Goal: Task Accomplishment & Management: Use online tool/utility

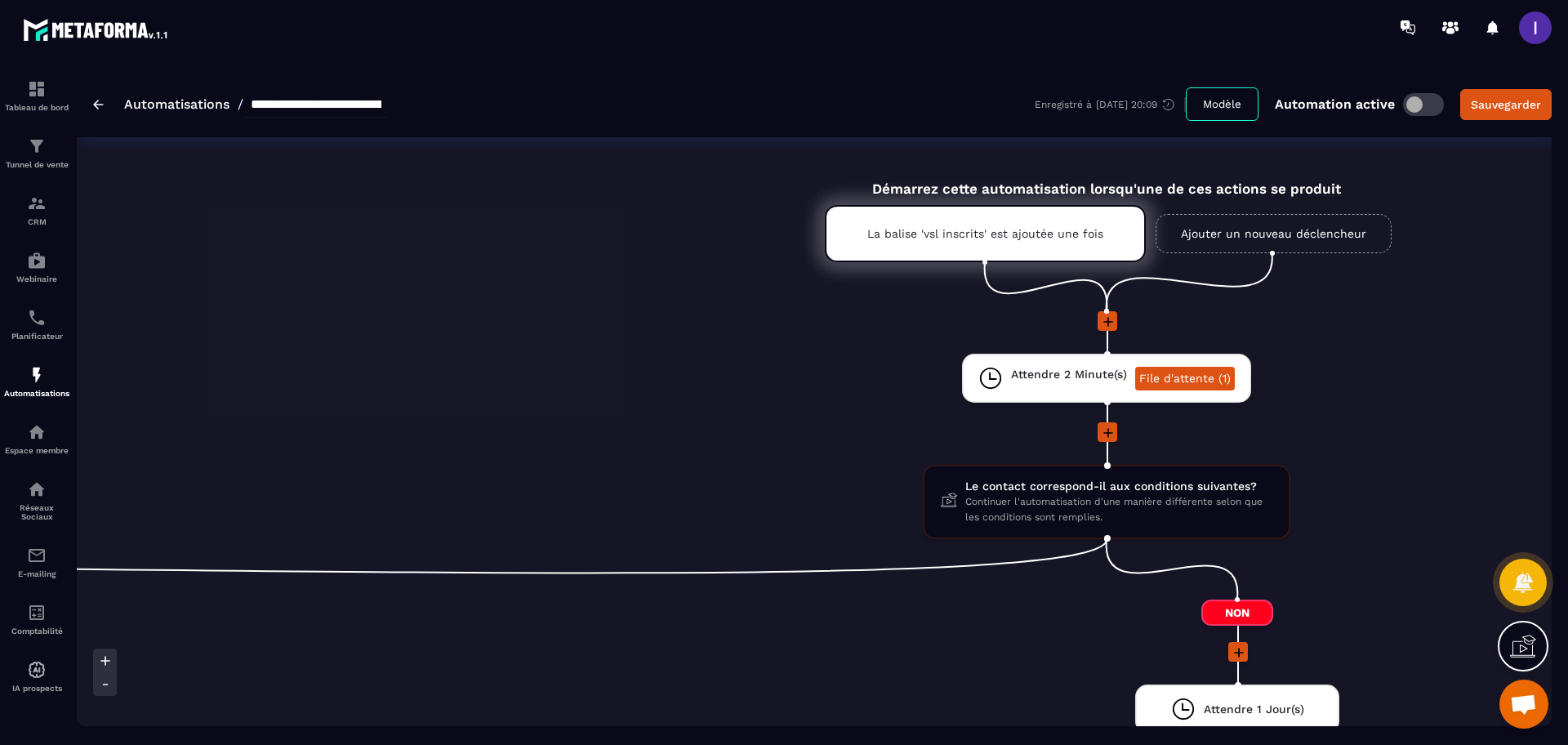
scroll to position [0, 1429]
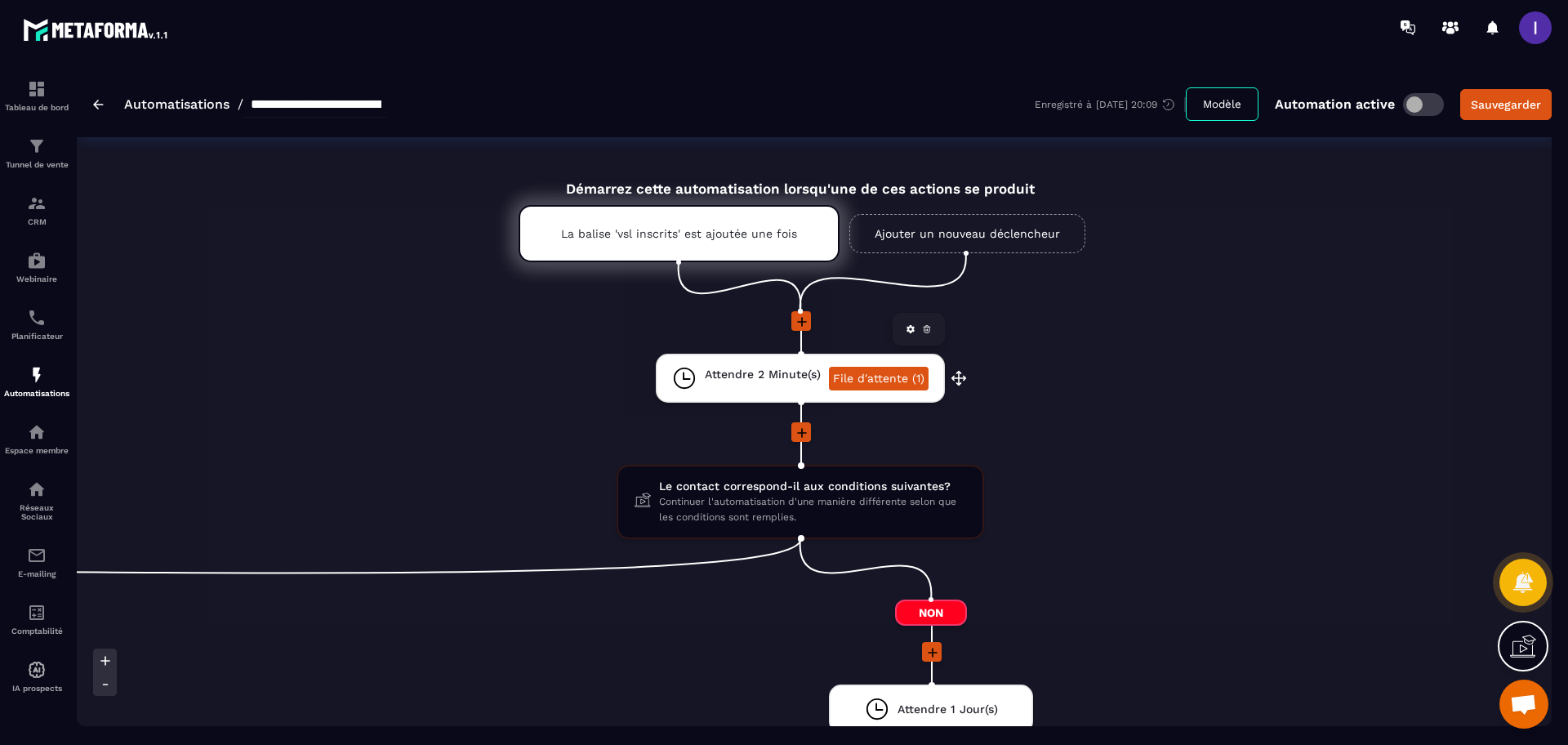
click at [909, 373] on link "File d'attente (1)" at bounding box center [879, 378] width 100 height 24
click at [878, 376] on link "File d'attente (1)" at bounding box center [879, 378] width 100 height 24
click at [870, 378] on link "File d'attente (1)" at bounding box center [879, 378] width 100 height 24
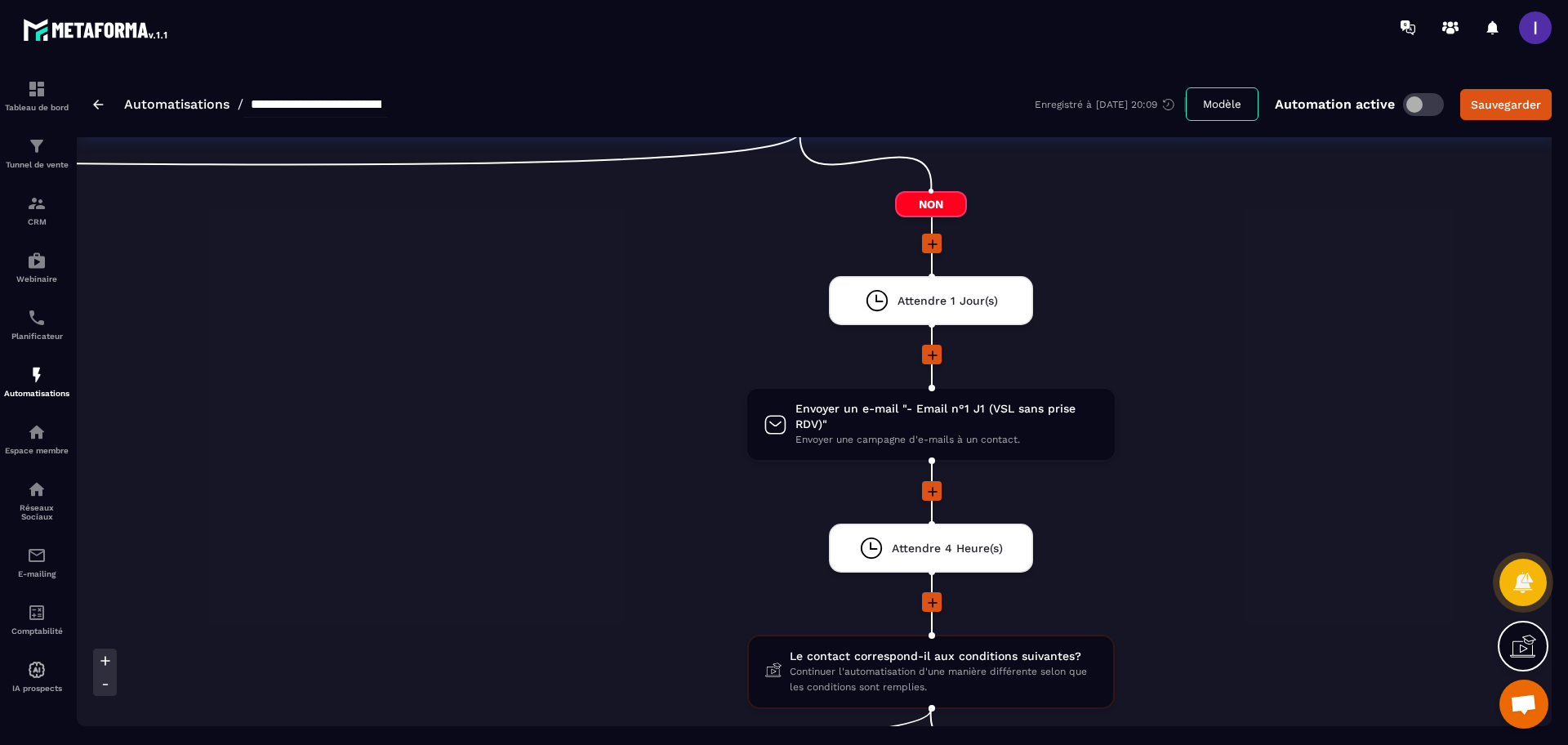
scroll to position [0, 0]
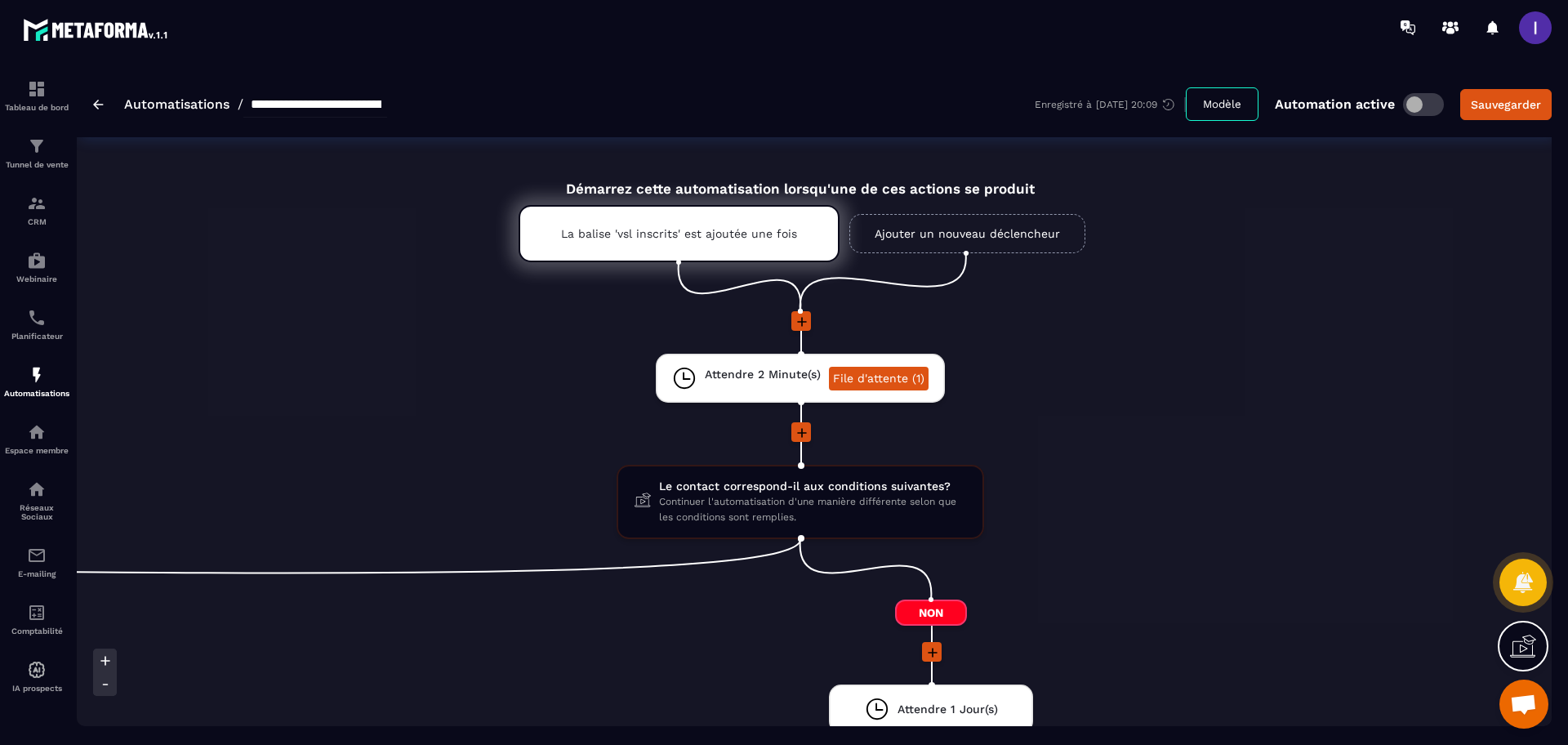
click at [1425, 98] on span at bounding box center [1424, 104] width 41 height 23
click at [803, 483] on span "Le contact correspond-il aux conditions suivantes?" at bounding box center [812, 487] width 307 height 16
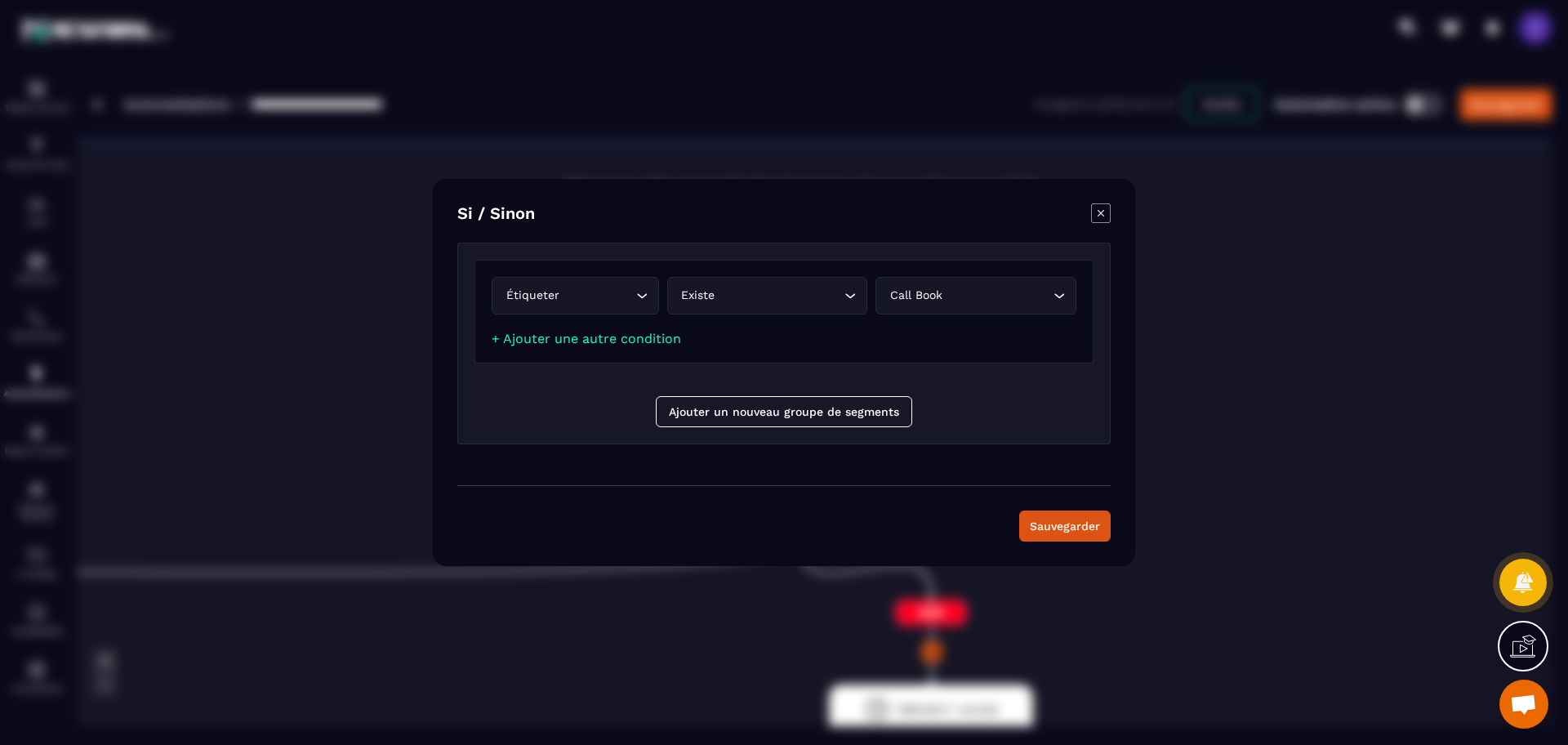
click at [1356, 506] on div "Modal window" at bounding box center [784, 372] width 1568 height 745
click at [1098, 200] on div "Si / Sinon Étiqueter Loading... Existe Loading... Call book Loading... + Ajoute…" at bounding box center [784, 372] width 703 height 387
click at [1111, 210] on div "Si / Sinon Étiqueter Loading... Existe Loading... Call book Loading... + Ajoute…" at bounding box center [784, 372] width 703 height 387
click at [1097, 213] on icon "Modal window" at bounding box center [1101, 213] width 19 height 19
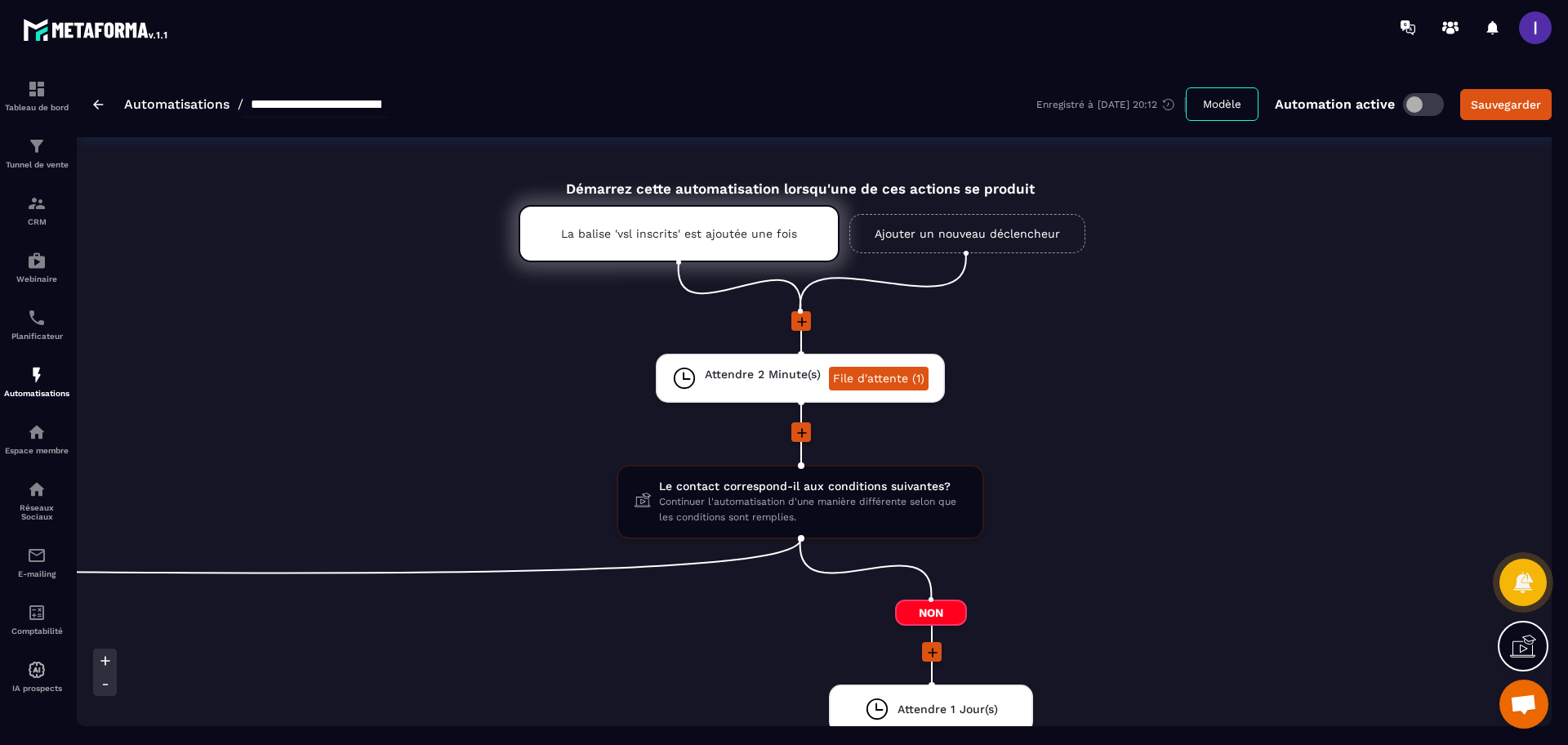
scroll to position [103, 0]
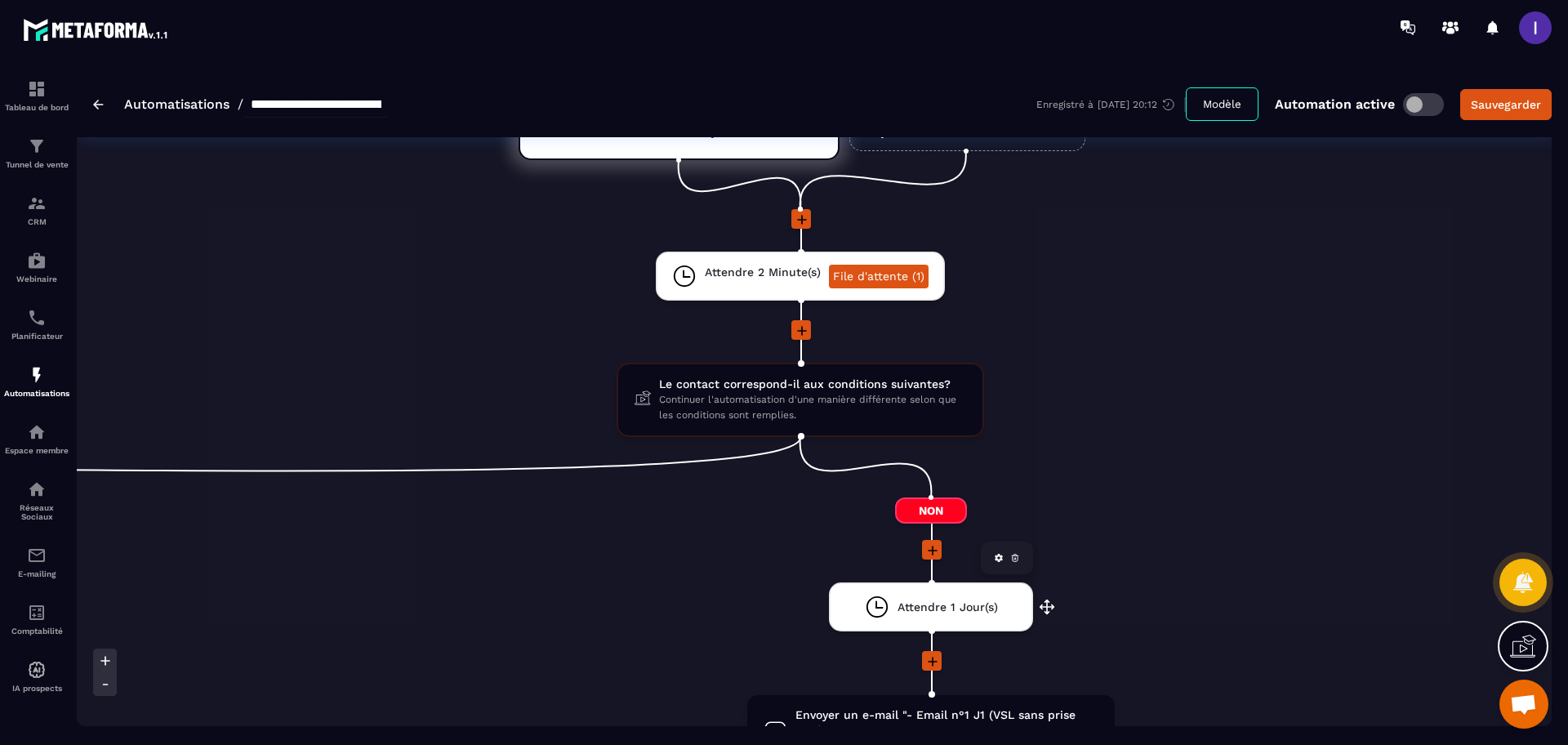
click at [952, 609] on span "Attendre 1 Jour(s)" at bounding box center [948, 607] width 101 height 16
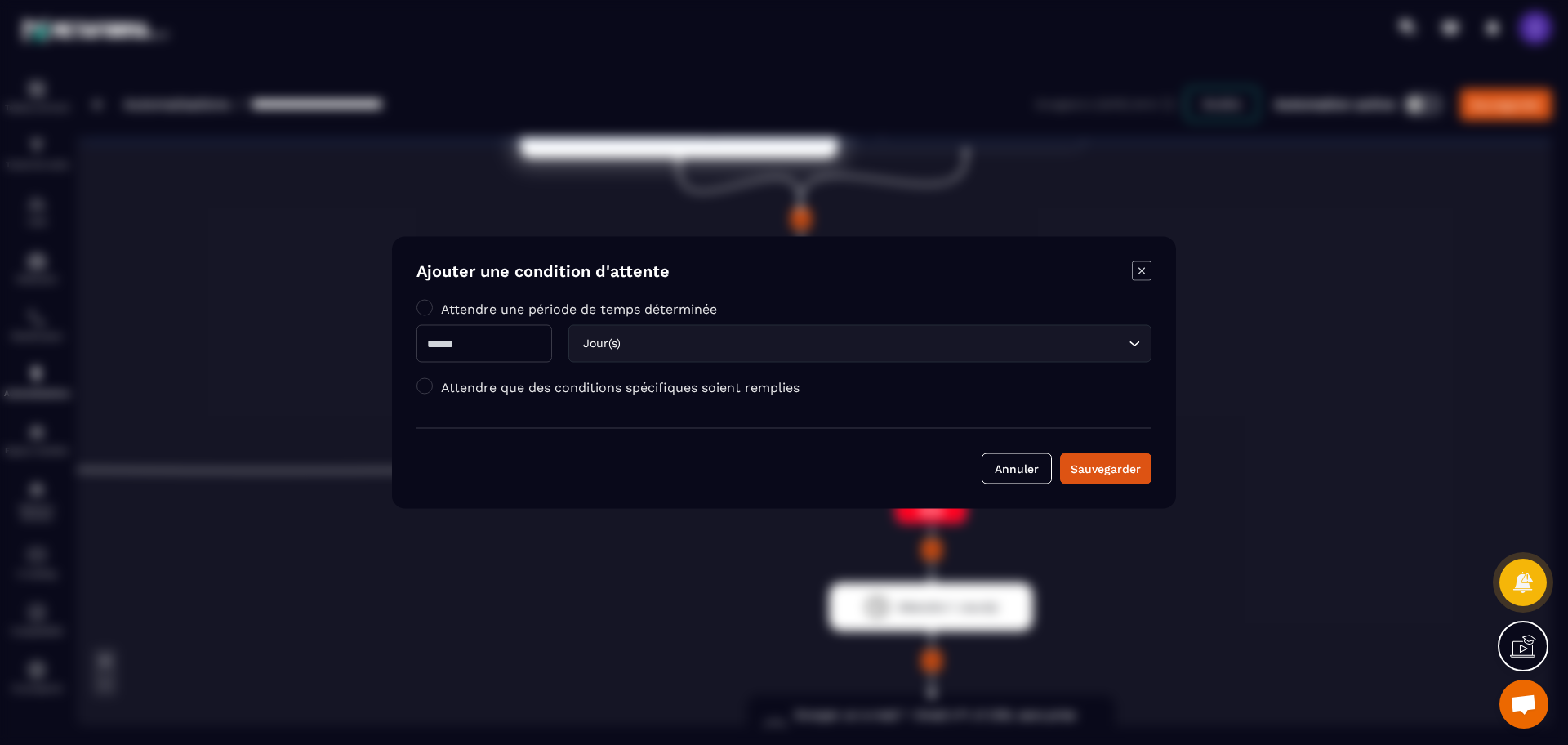
click at [625, 343] on div "Jour(s)" at bounding box center [851, 344] width 549 height 18
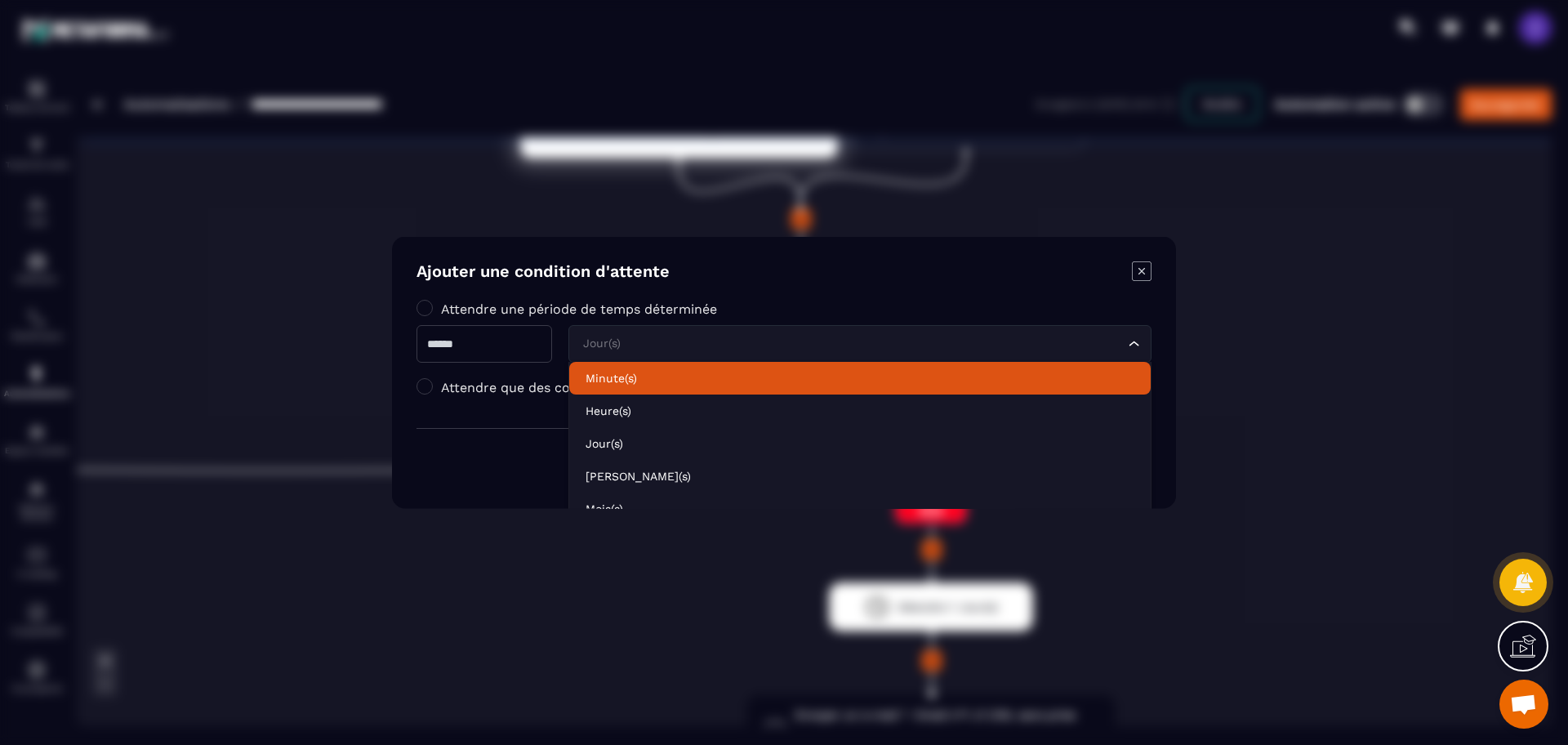
click at [661, 376] on p "Minute(s)" at bounding box center [860, 378] width 549 height 16
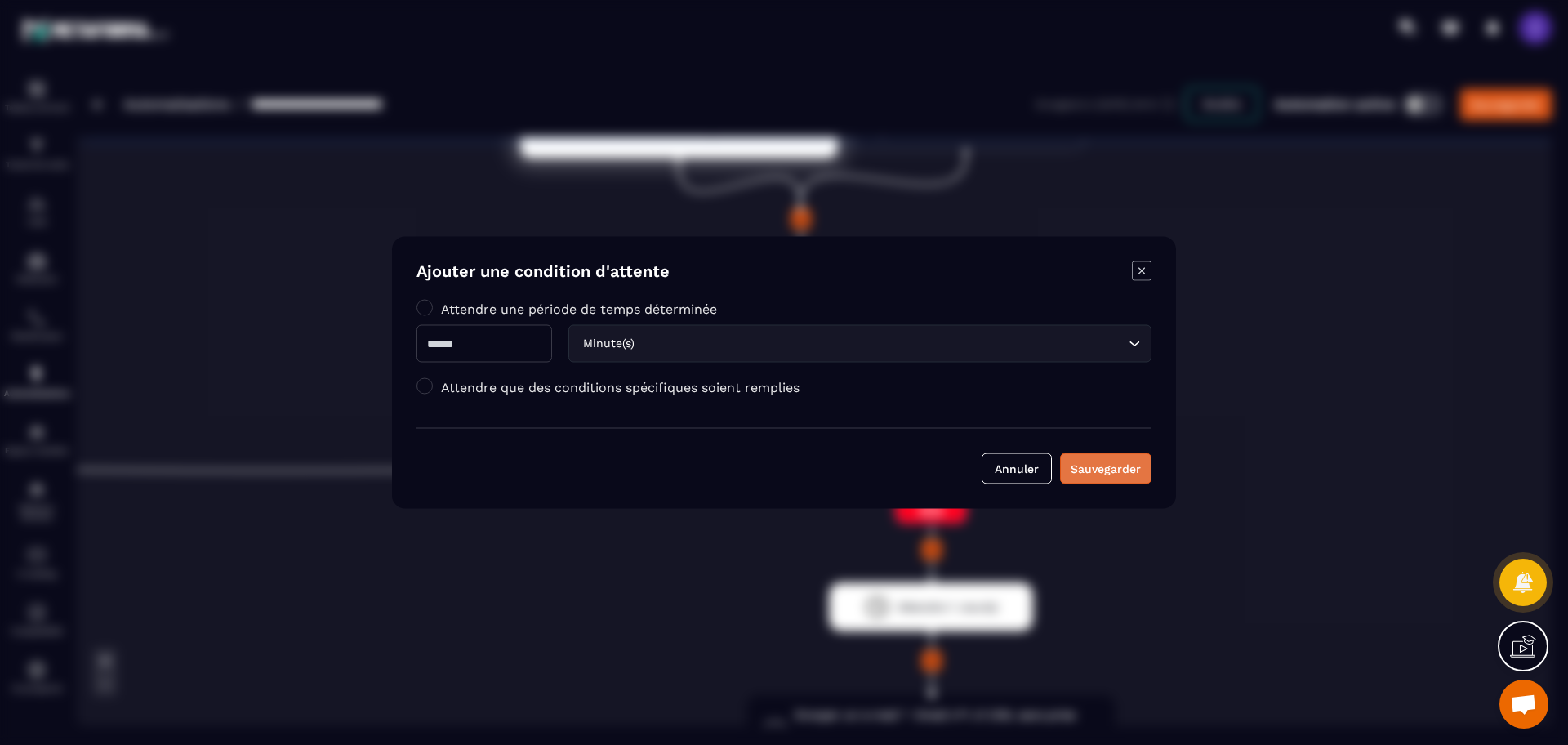
click at [1107, 466] on div "Sauvegarder" at bounding box center [1106, 468] width 70 height 16
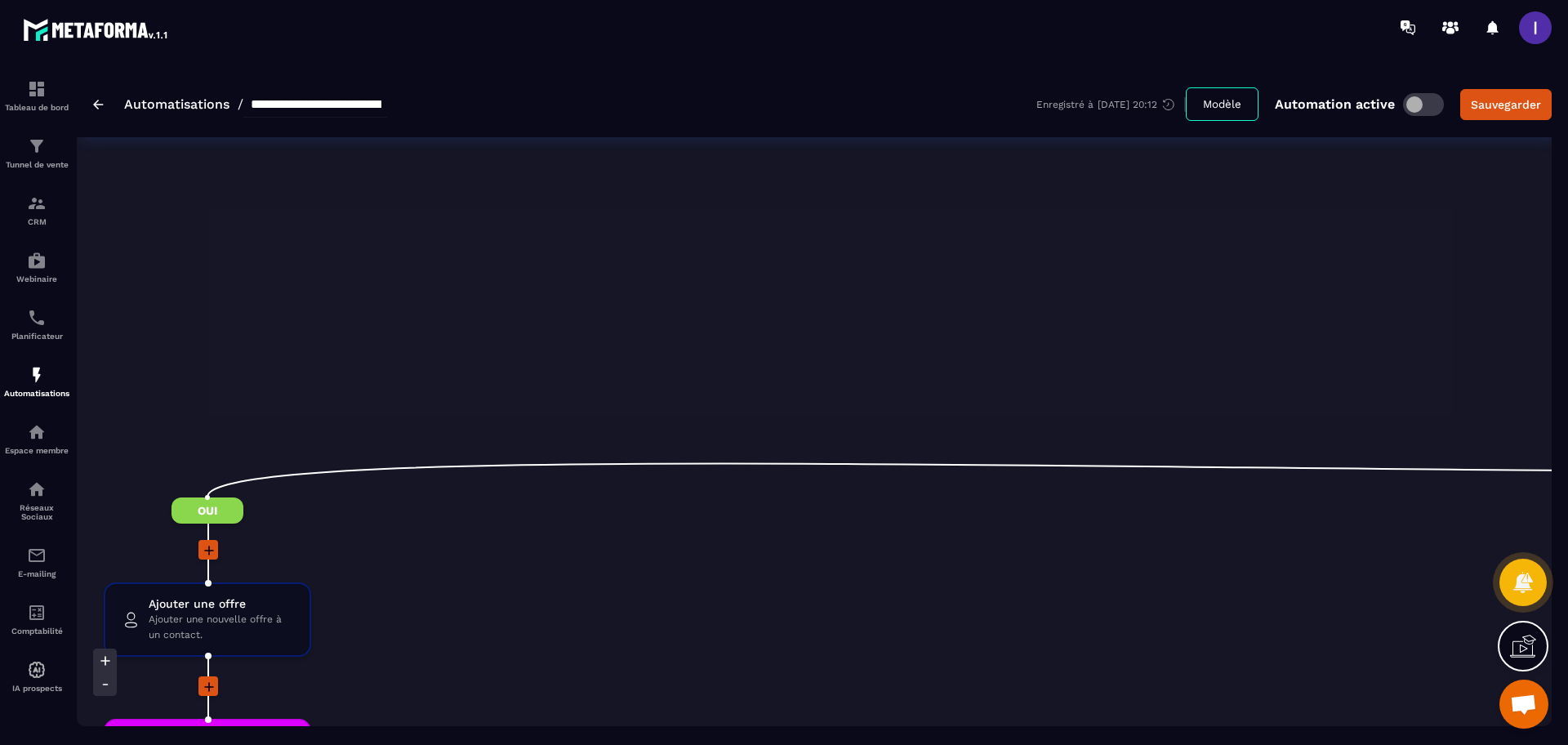
click at [1418, 102] on span at bounding box center [1424, 104] width 41 height 23
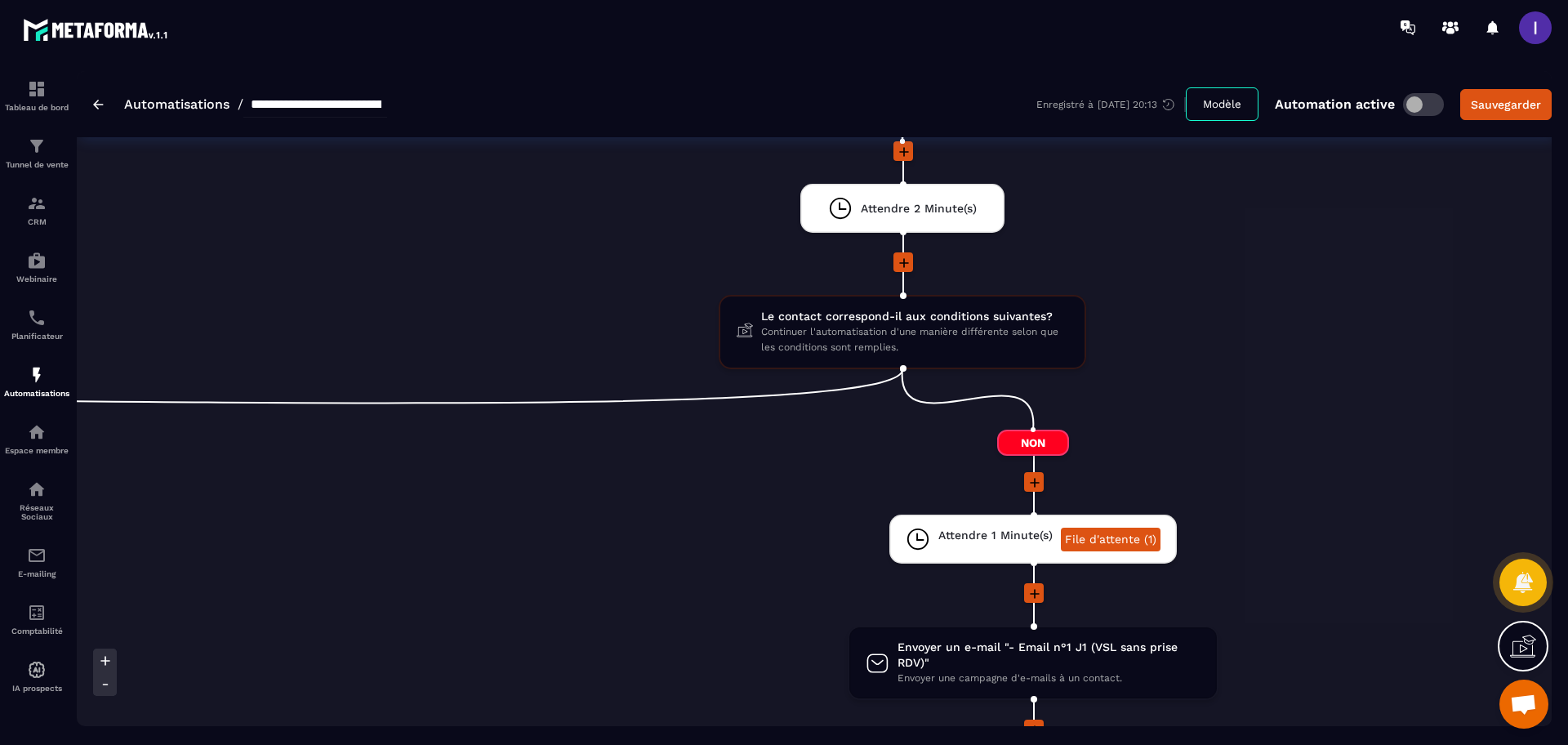
scroll to position [204, 0]
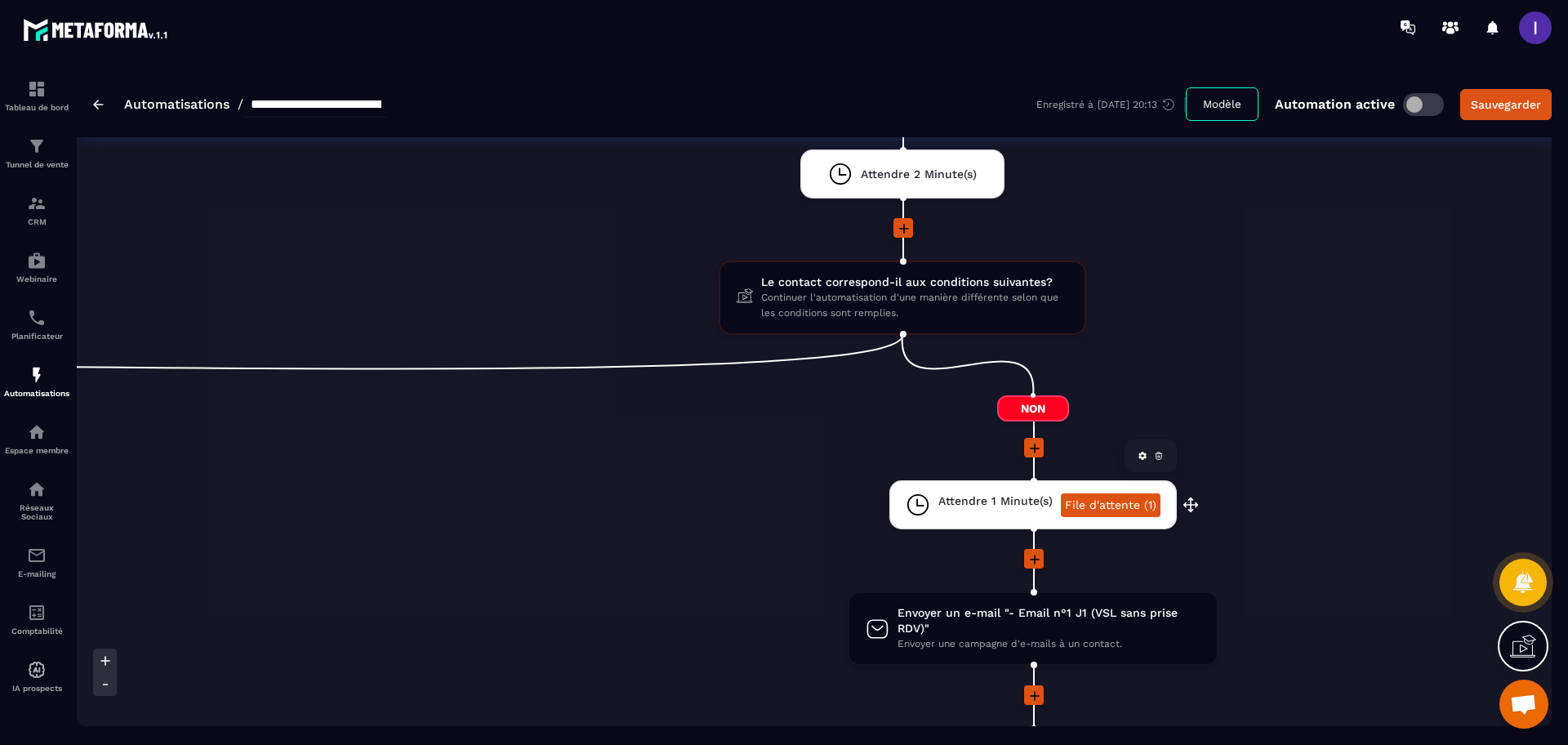
click at [1108, 504] on link "File d'attente (1)" at bounding box center [1110, 505] width 100 height 24
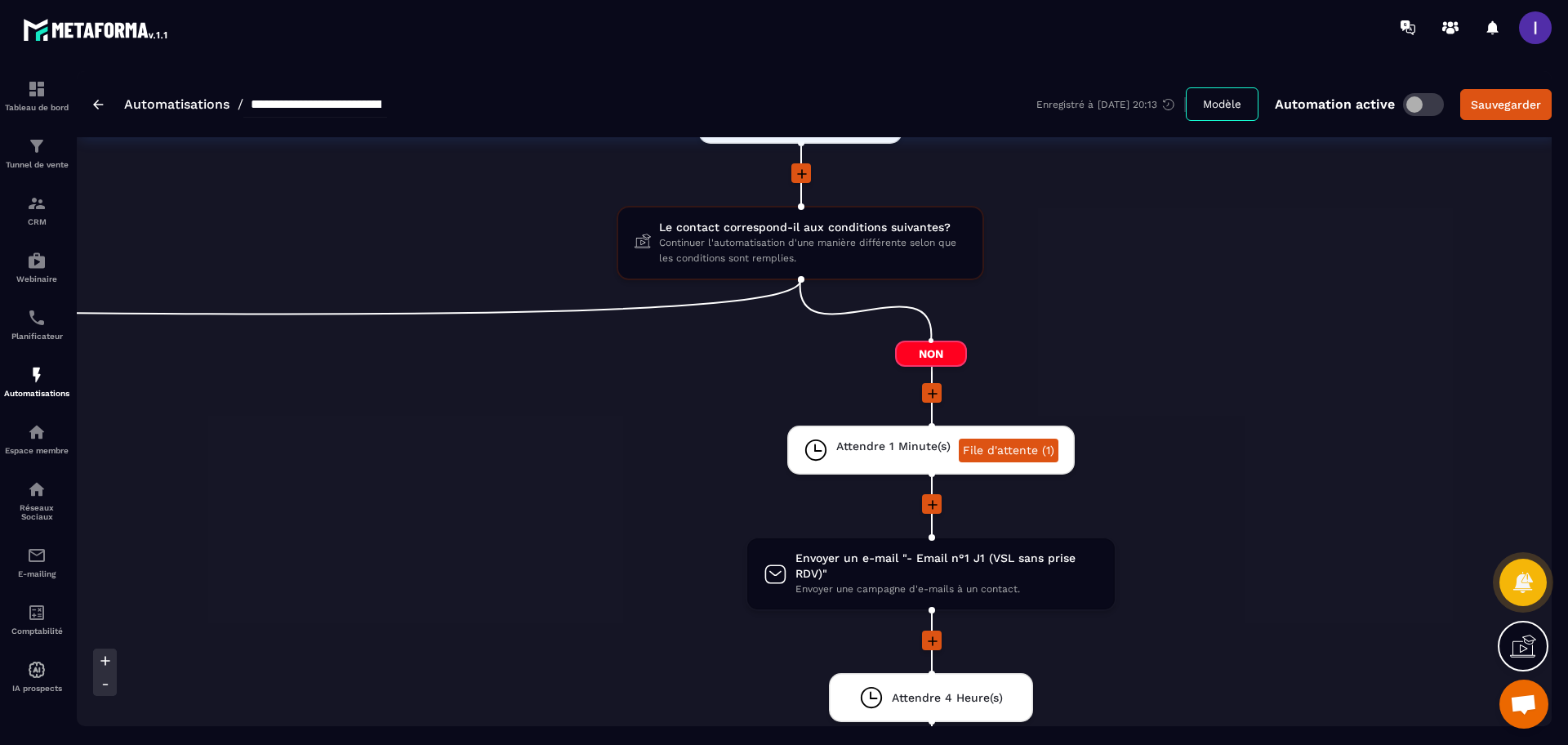
scroll to position [307, 0]
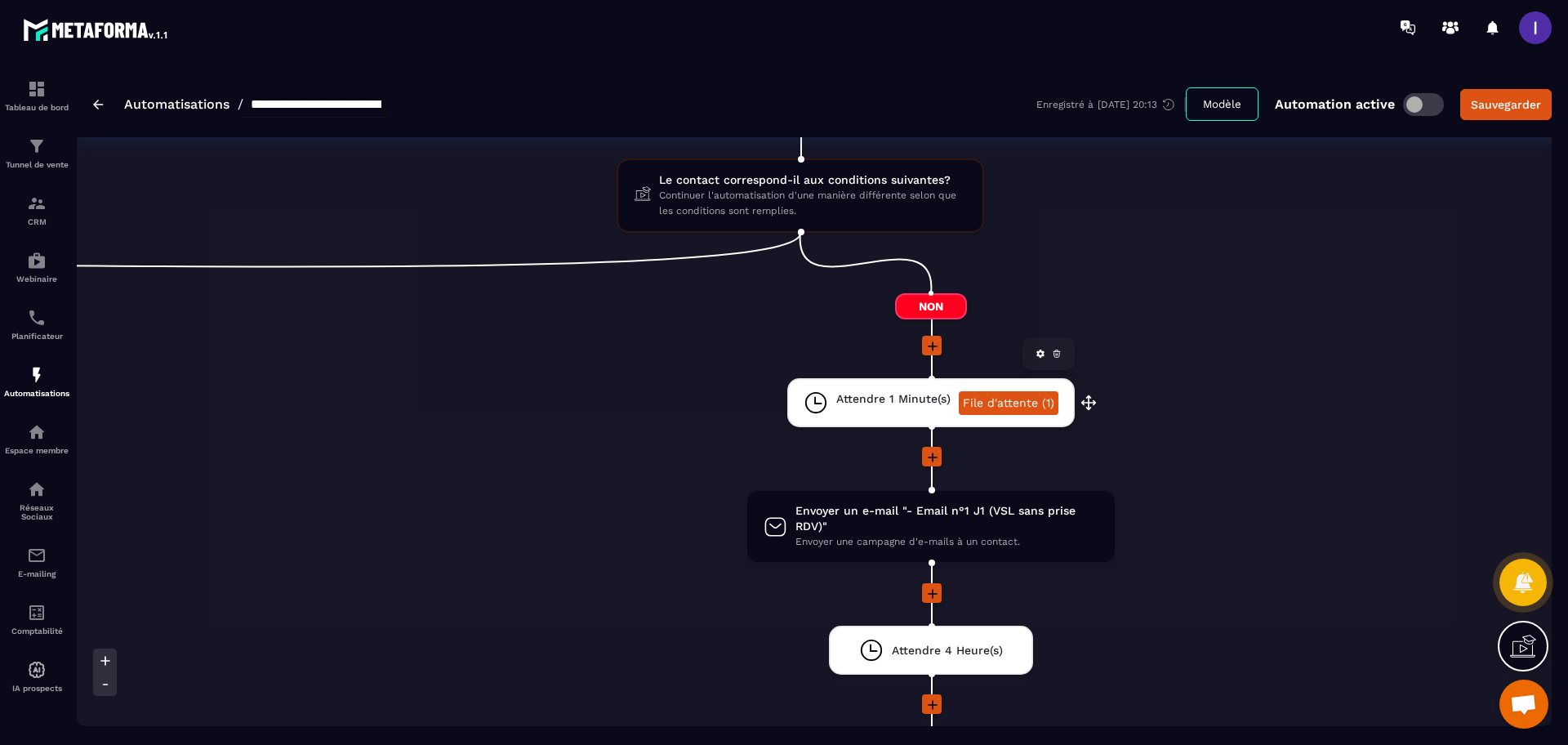
click at [1048, 407] on link "File d'attente (1)" at bounding box center [1009, 403] width 100 height 24
click at [1003, 407] on link "File d'attente (1)" at bounding box center [1009, 403] width 100 height 24
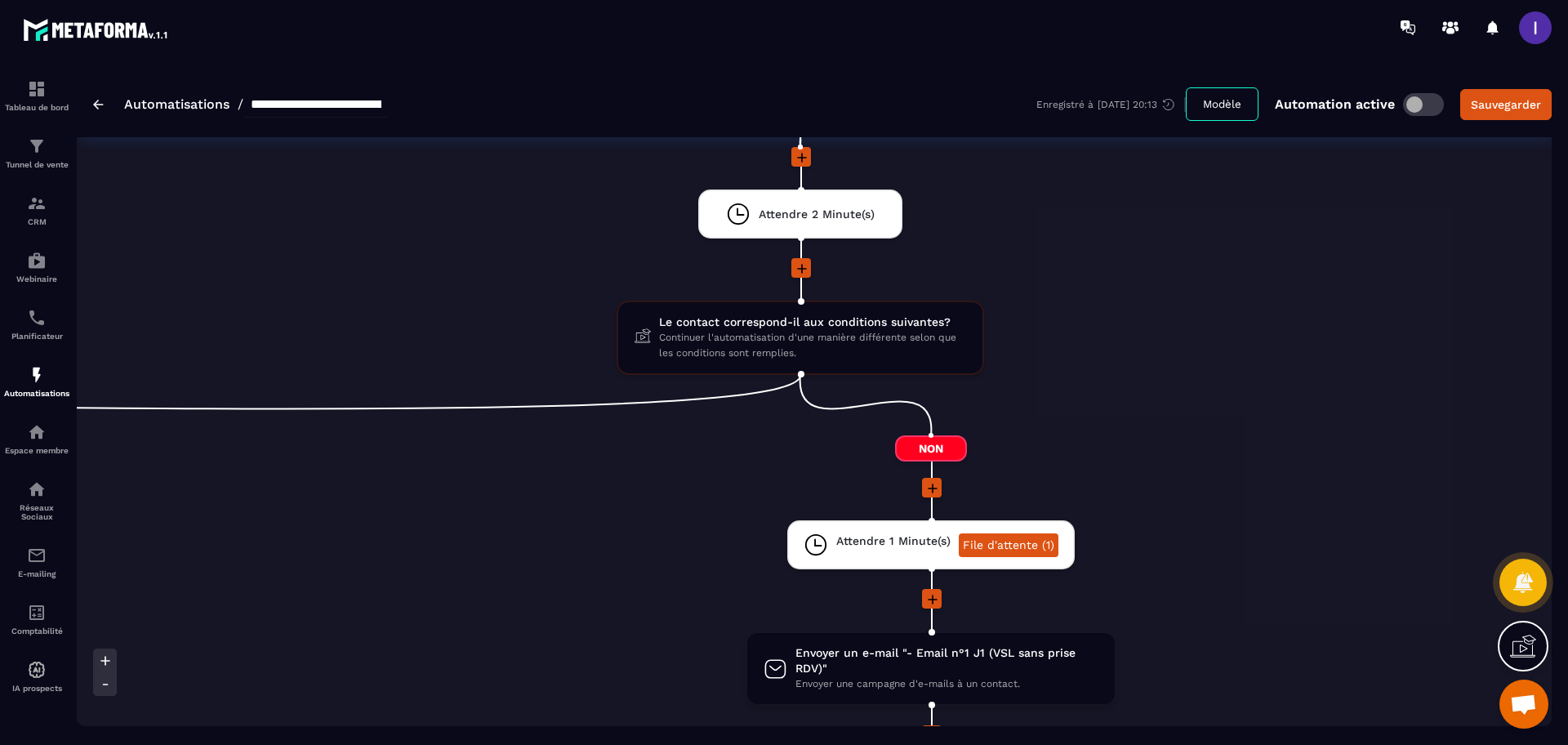
scroll to position [0, 0]
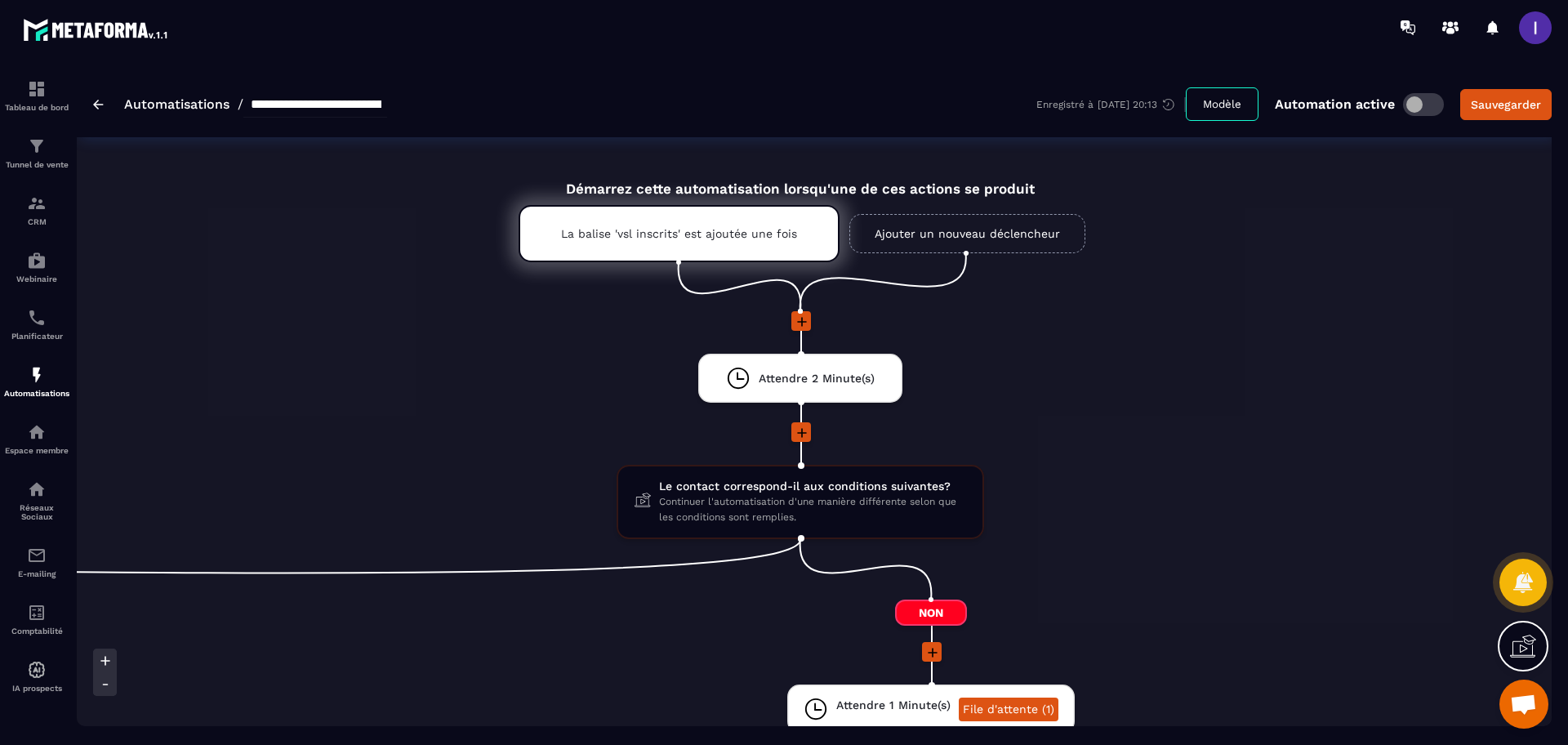
click at [1407, 103] on span at bounding box center [1424, 104] width 41 height 23
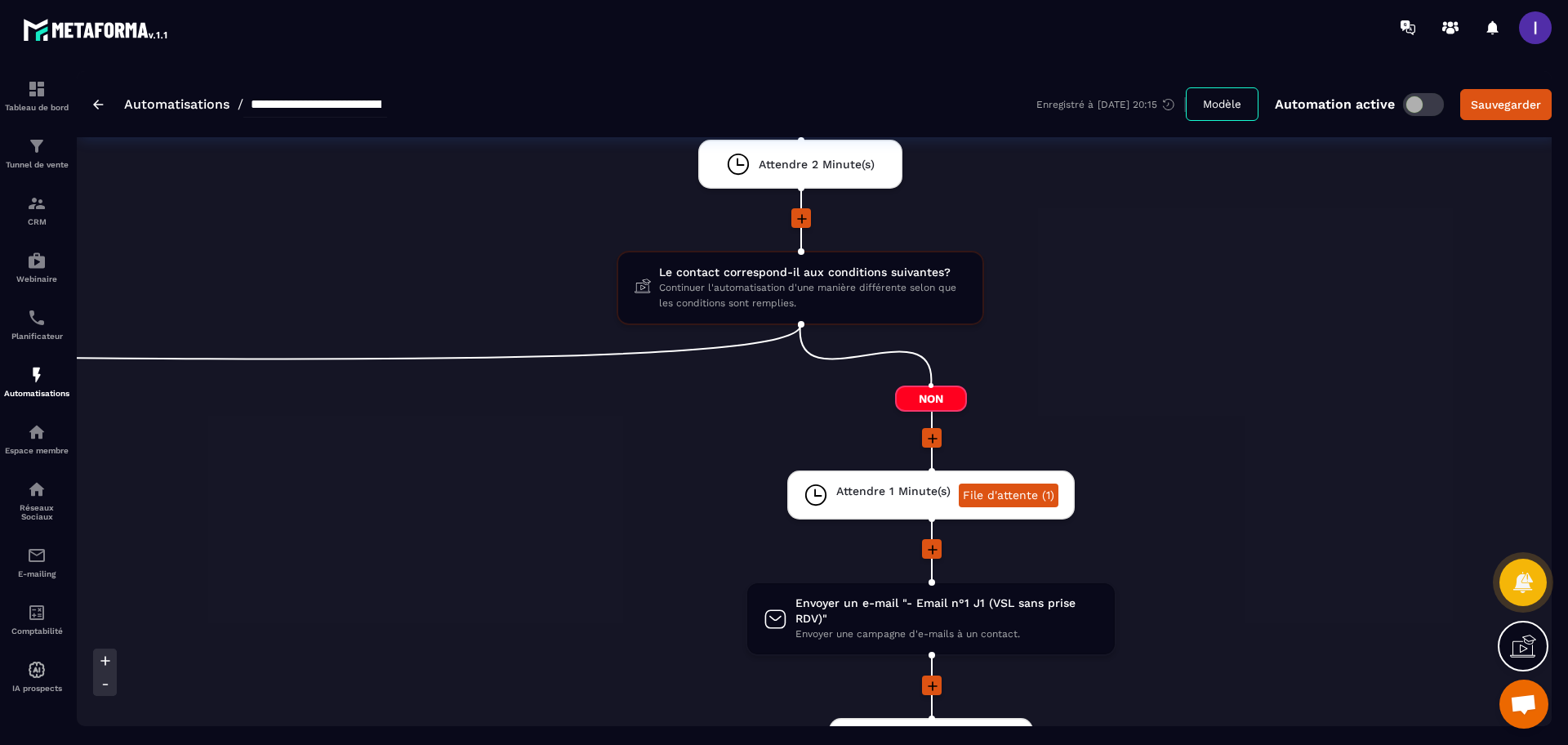
scroll to position [307, 0]
